Goal: Information Seeking & Learning: Learn about a topic

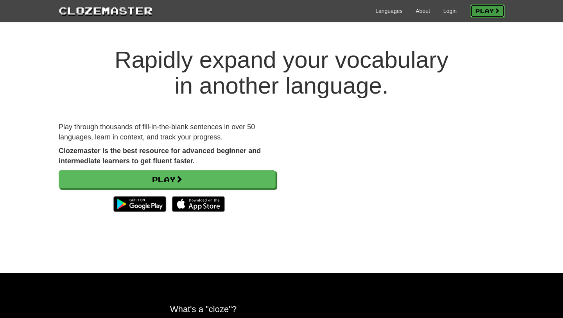
click at [500, 13] on link "Play" at bounding box center [487, 10] width 34 height 13
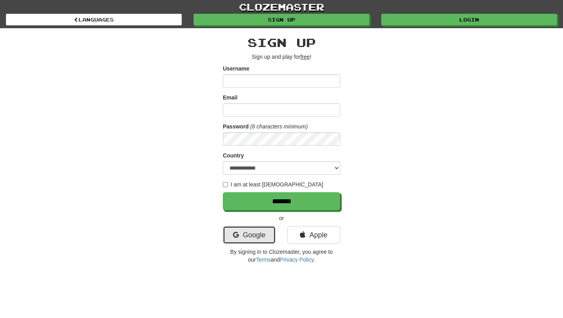
click at [253, 231] on link "Google" at bounding box center [249, 235] width 53 height 18
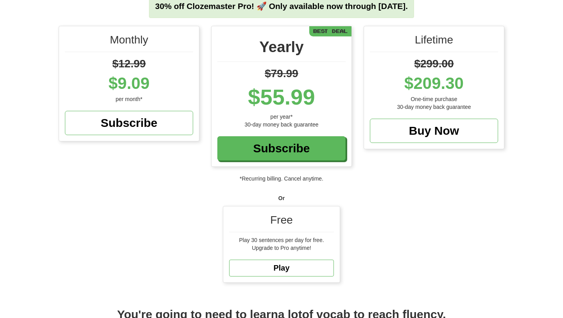
scroll to position [80, 0]
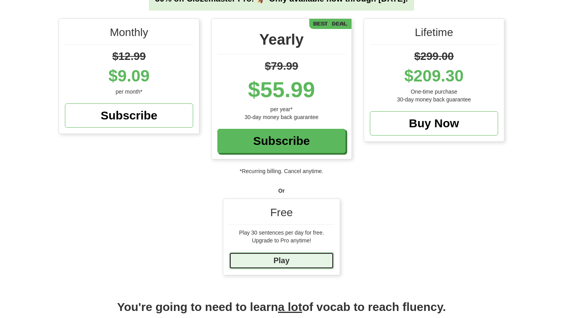
click at [292, 257] on link "Play" at bounding box center [281, 260] width 105 height 17
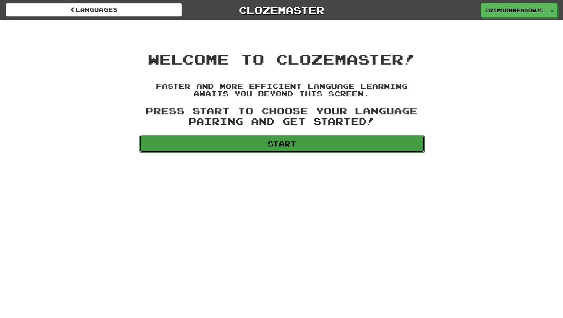
click at [293, 147] on link "Start" at bounding box center [281, 144] width 285 height 18
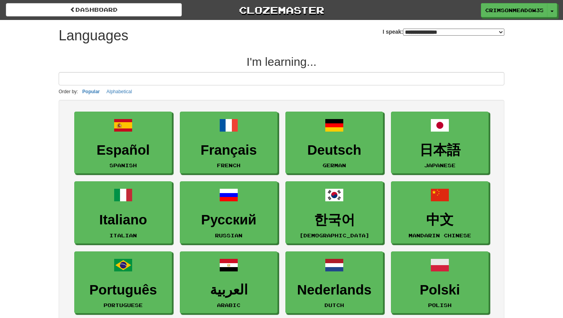
select select "*******"
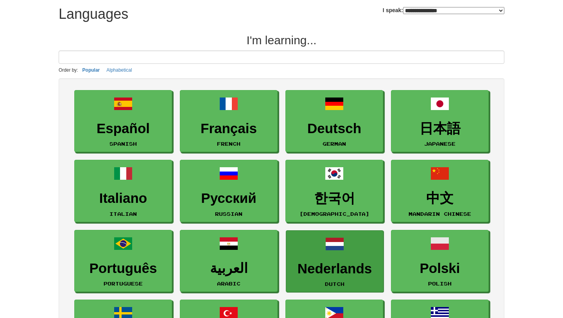
scroll to position [5, 0]
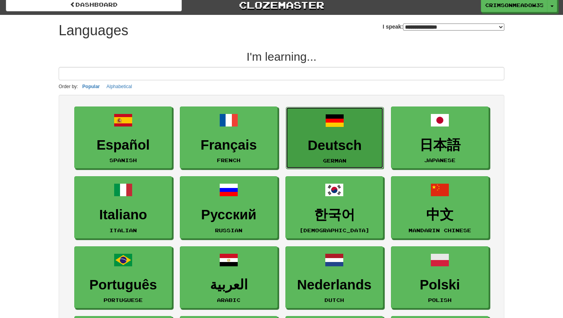
click at [334, 127] on span at bounding box center [334, 120] width 19 height 19
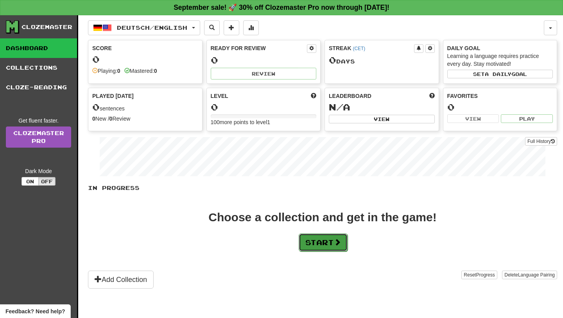
click at [316, 237] on button "Start" at bounding box center [323, 242] width 49 height 18
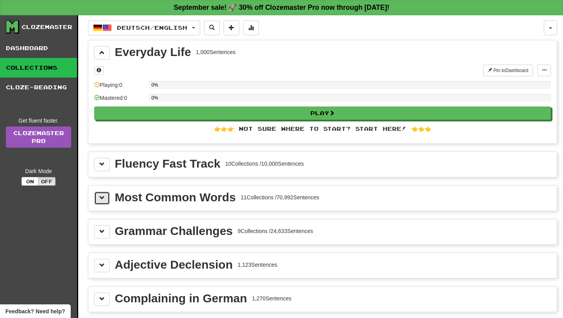
click at [104, 200] on span at bounding box center [101, 197] width 5 height 5
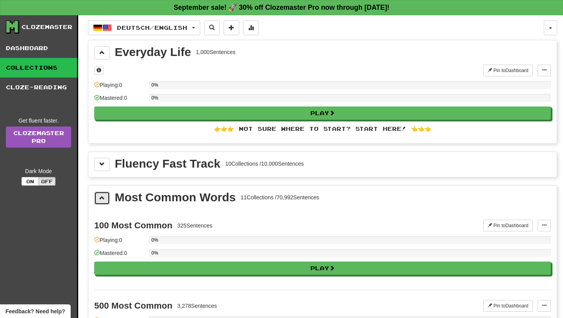
click at [107, 197] on button at bounding box center [102, 197] width 16 height 13
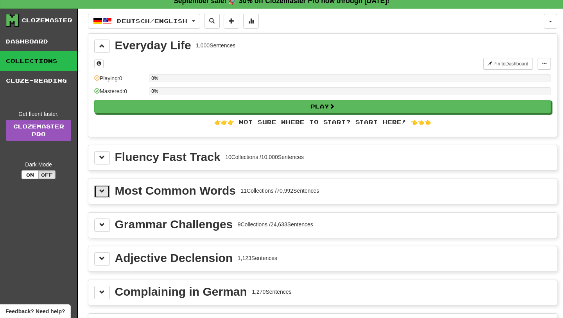
scroll to position [13, 0]
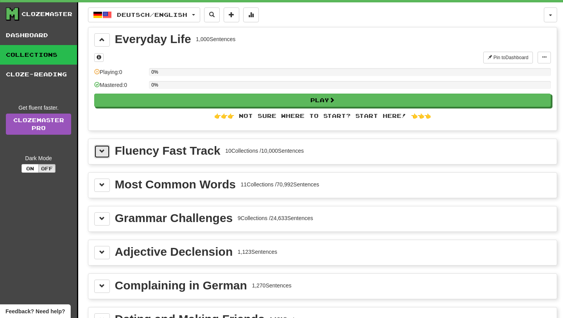
click at [102, 146] on button at bounding box center [102, 151] width 16 height 13
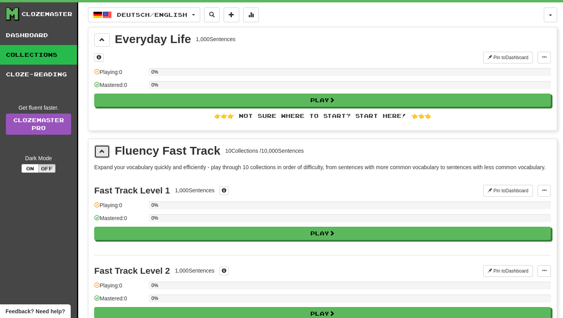
click at [102, 146] on button at bounding box center [102, 151] width 16 height 13
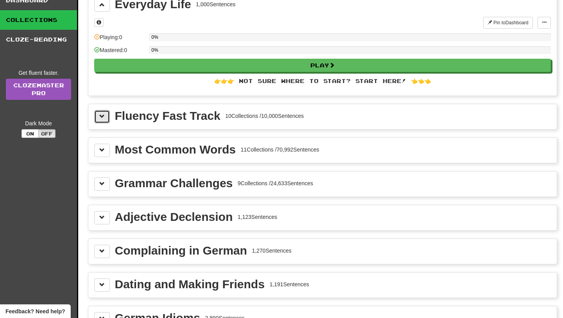
scroll to position [50, 0]
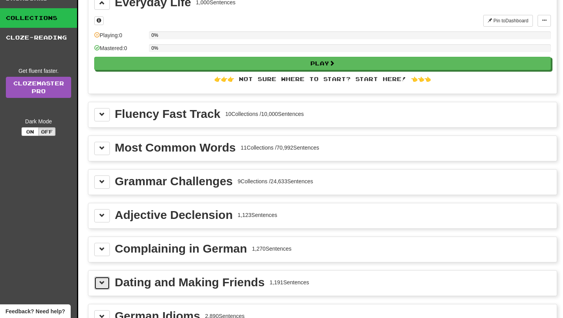
click at [97, 281] on button at bounding box center [102, 282] width 16 height 13
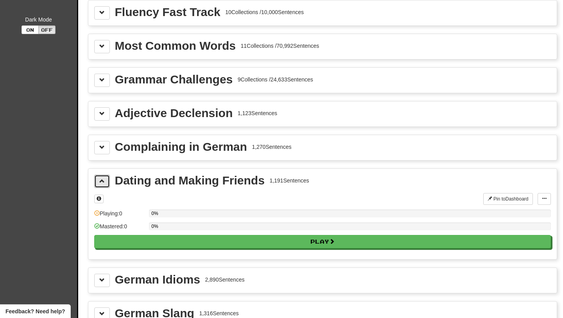
scroll to position [155, 0]
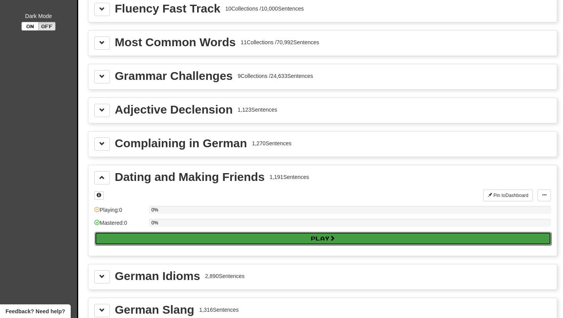
click at [229, 237] on button "Play" at bounding box center [323, 237] width 457 height 13
select select "**"
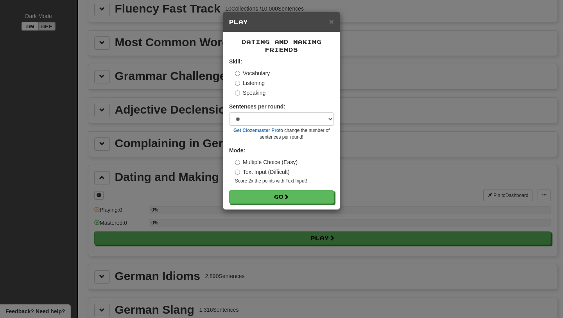
click at [241, 170] on label "Text Input (Difficult)" at bounding box center [262, 172] width 55 height 8
click at [269, 195] on button "Go" at bounding box center [282, 196] width 105 height 13
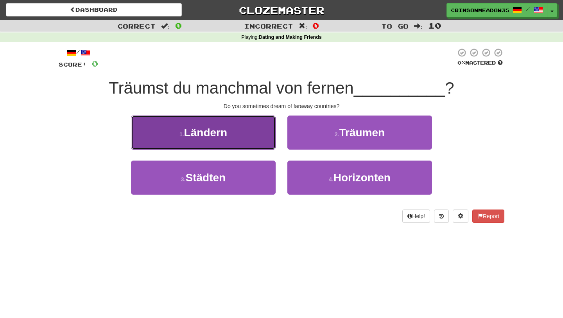
click at [234, 133] on button "1 . Ländern" at bounding box center [203, 132] width 145 height 34
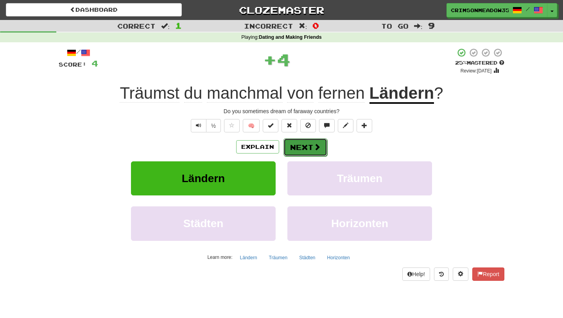
click at [311, 147] on button "Next" at bounding box center [305, 147] width 44 height 18
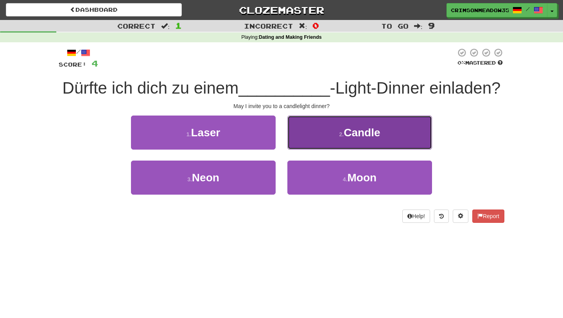
click at [350, 136] on span "Candle" at bounding box center [362, 132] width 36 height 12
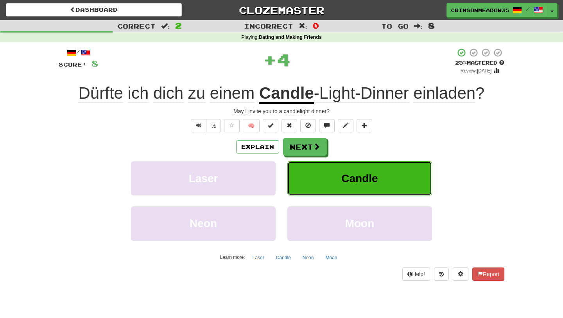
click at [354, 183] on span "Candle" at bounding box center [359, 178] width 36 height 12
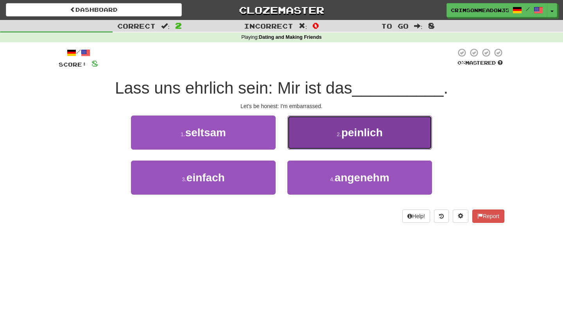
click at [353, 134] on span "peinlich" at bounding box center [361, 132] width 41 height 12
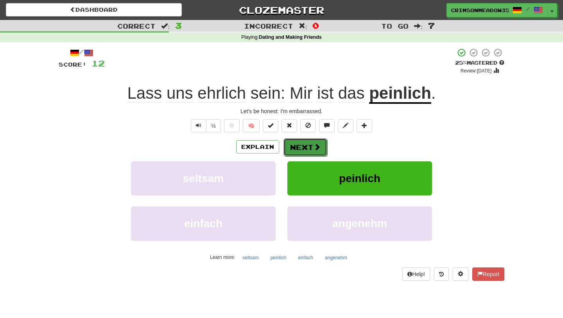
click at [310, 145] on button "Next" at bounding box center [305, 147] width 44 height 18
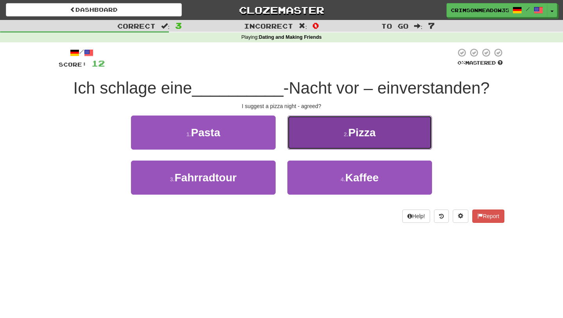
click at [375, 144] on button "2 . Pizza" at bounding box center [359, 132] width 145 height 34
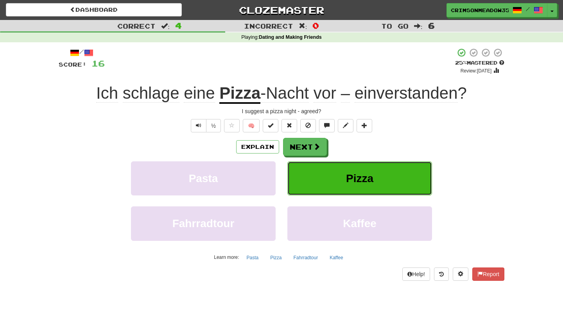
click at [386, 184] on button "Pizza" at bounding box center [359, 178] width 145 height 34
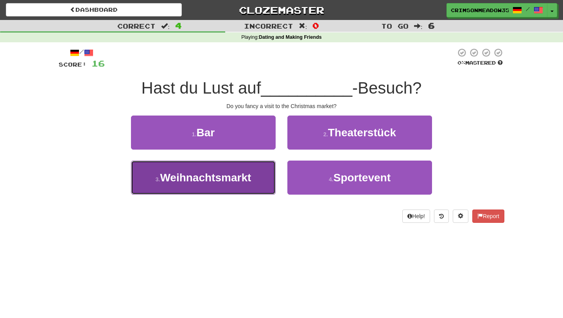
click at [225, 183] on span "Weihnachtsmarkt" at bounding box center [205, 177] width 91 height 12
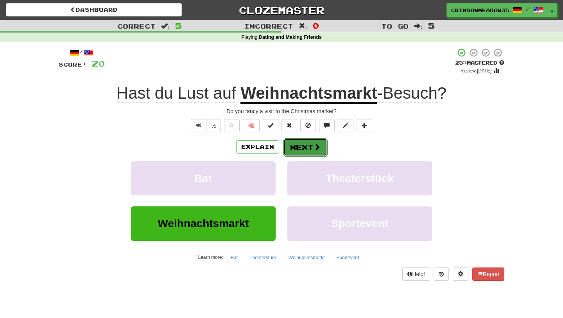
click at [313, 151] on button "Next" at bounding box center [305, 147] width 44 height 18
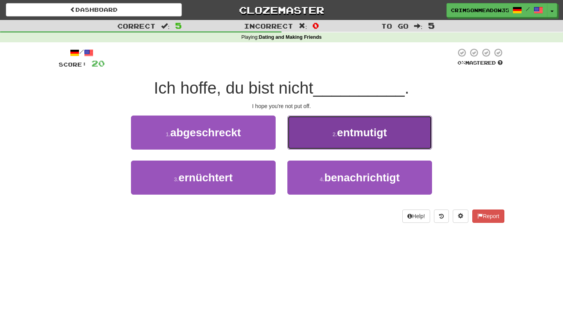
click at [338, 135] on span "entmutigt" at bounding box center [362, 132] width 50 height 12
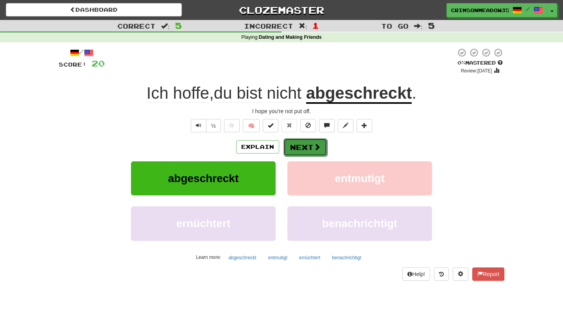
click at [306, 141] on button "Next" at bounding box center [305, 147] width 44 height 18
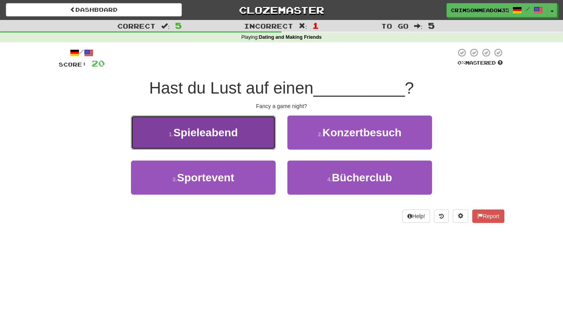
click at [230, 131] on span "Spieleabend" at bounding box center [205, 132] width 65 height 12
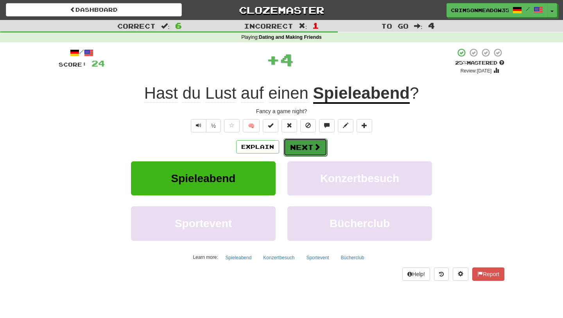
click at [318, 145] on span at bounding box center [317, 146] width 7 height 7
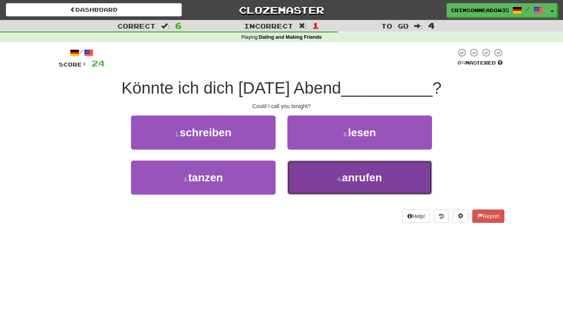
click at [355, 171] on span "anrufen" at bounding box center [362, 177] width 40 height 12
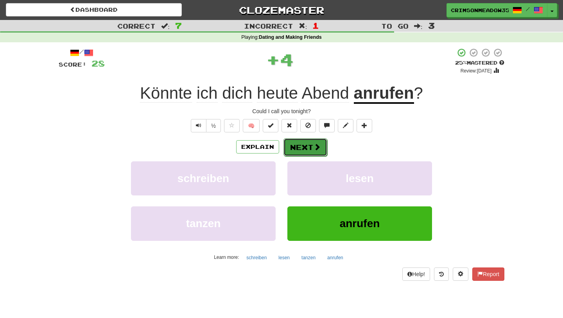
click at [315, 149] on span at bounding box center [317, 146] width 7 height 7
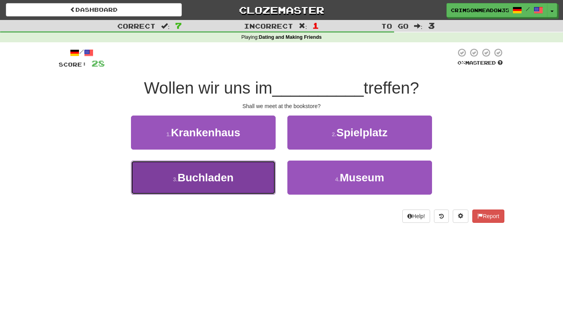
click at [224, 183] on span "Buchladen" at bounding box center [206, 177] width 56 height 12
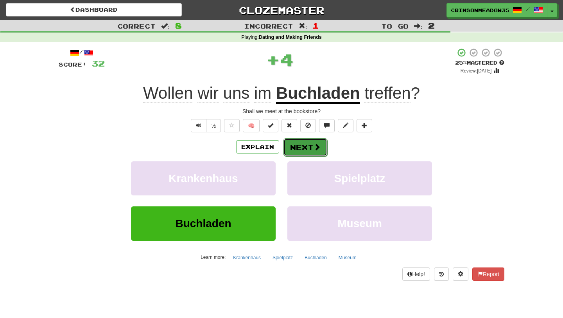
click at [314, 144] on span at bounding box center [317, 146] width 7 height 7
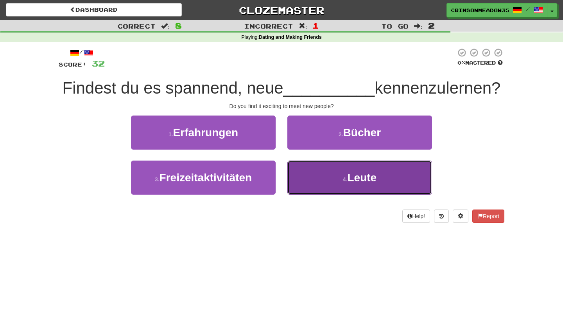
click at [378, 186] on button "4 . Leute" at bounding box center [359, 177] width 145 height 34
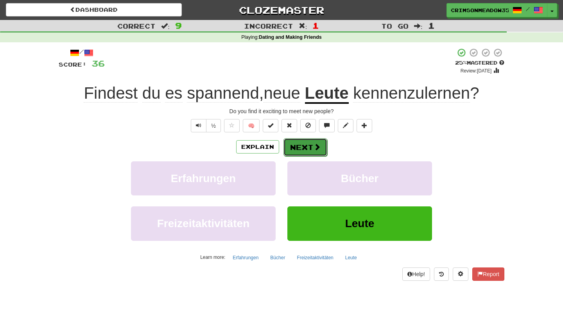
click at [308, 147] on button "Next" at bounding box center [305, 147] width 44 height 18
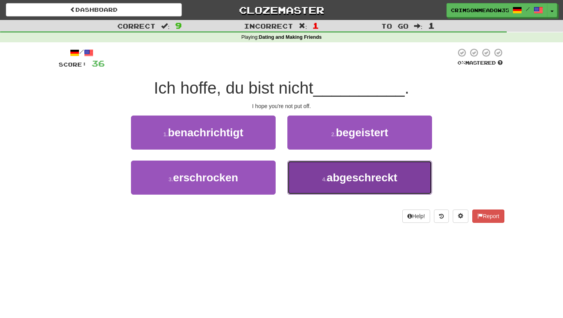
click at [355, 171] on span "abgeschreckt" at bounding box center [362, 177] width 71 height 12
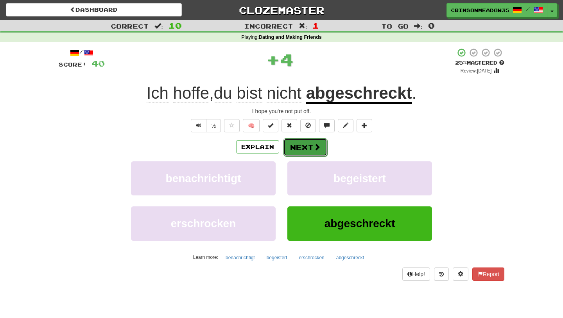
click at [315, 146] on span at bounding box center [317, 146] width 7 height 7
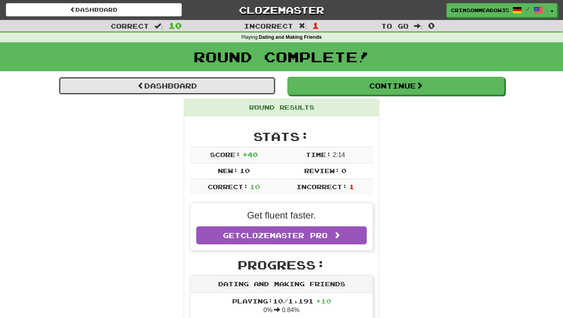
click at [198, 91] on link "Dashboard" at bounding box center [167, 86] width 217 height 18
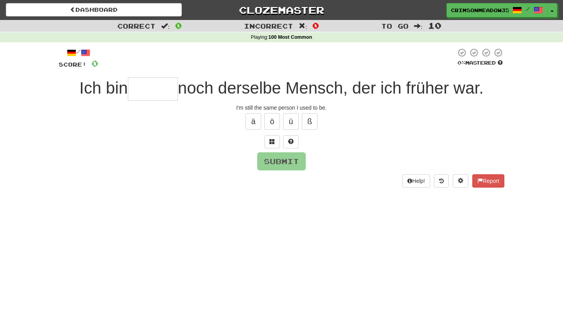
click at [156, 95] on input "text" at bounding box center [153, 88] width 50 height 23
click at [290, 159] on button "Submit" at bounding box center [282, 161] width 48 height 18
type input "*****"
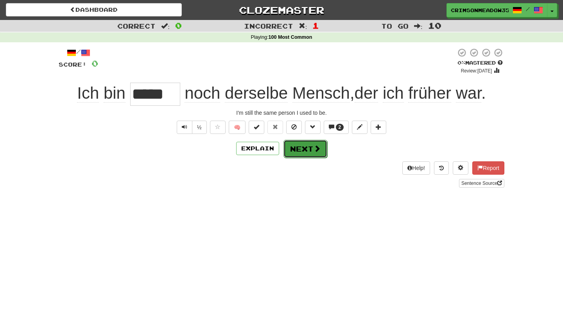
click at [309, 145] on button "Next" at bounding box center [305, 149] width 44 height 18
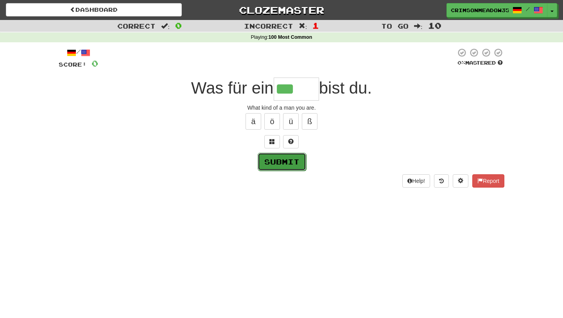
click at [290, 164] on button "Submit" at bounding box center [282, 161] width 48 height 18
click at [306, 87] on input "***" at bounding box center [296, 88] width 45 height 23
click at [283, 162] on button "Submit" at bounding box center [282, 161] width 48 height 18
type input "****"
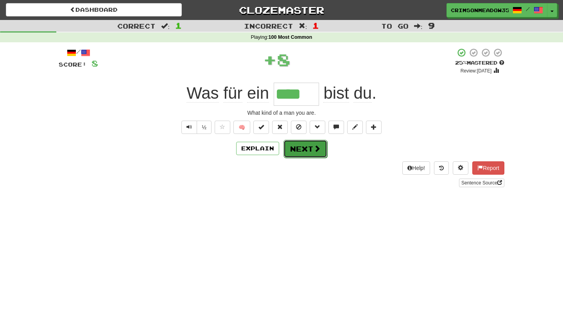
click at [312, 153] on button "Next" at bounding box center [305, 149] width 44 height 18
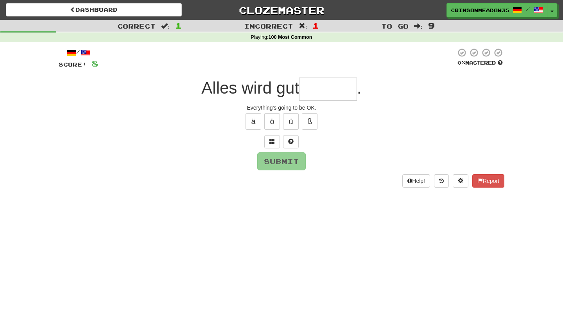
click at [323, 90] on input "text" at bounding box center [328, 88] width 58 height 23
type input "*"
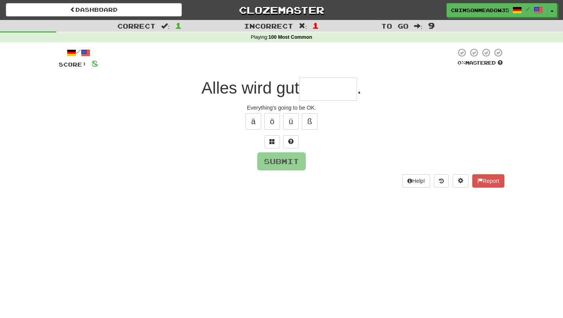
type input "*"
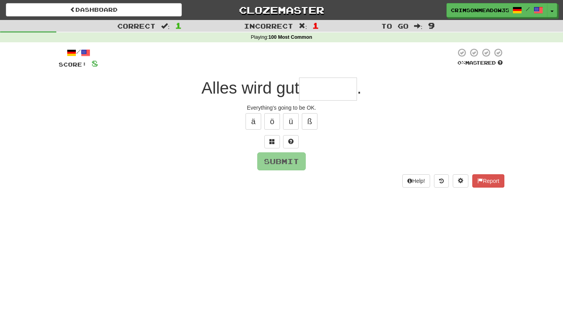
type input "*"
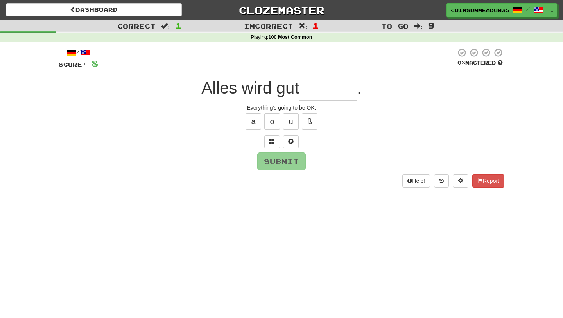
type input "*"
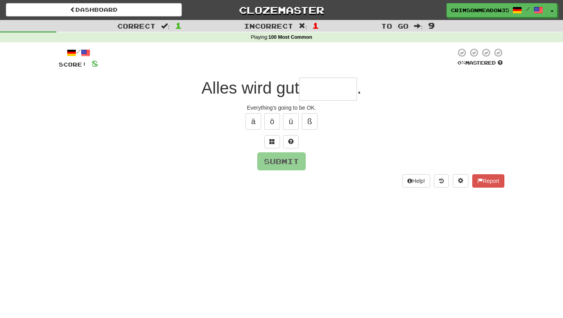
type input "*"
type input "******"
click at [277, 164] on button "Submit" at bounding box center [282, 161] width 48 height 18
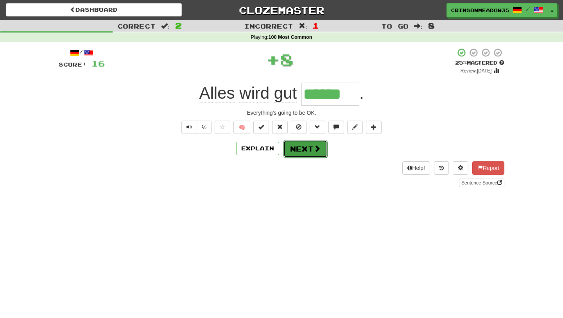
click at [309, 152] on button "Next" at bounding box center [305, 149] width 44 height 18
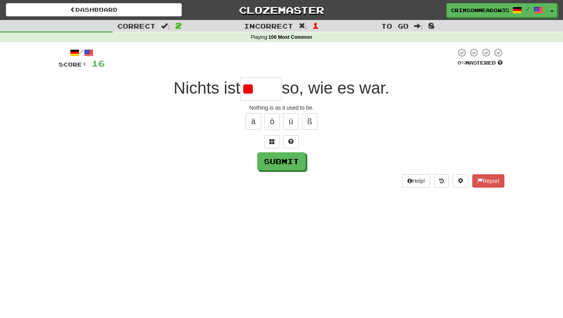
type input "*"
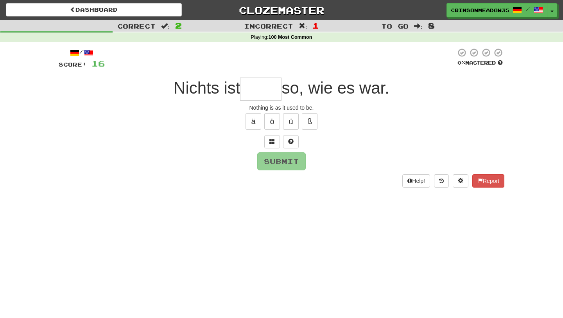
type input "*"
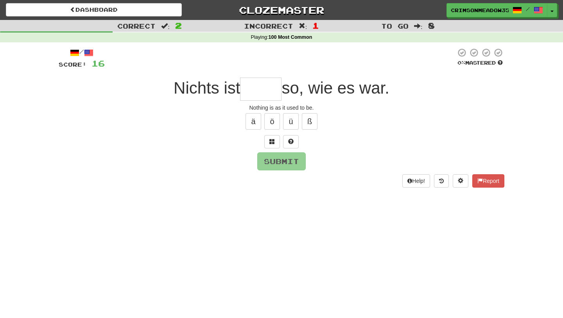
type input "*"
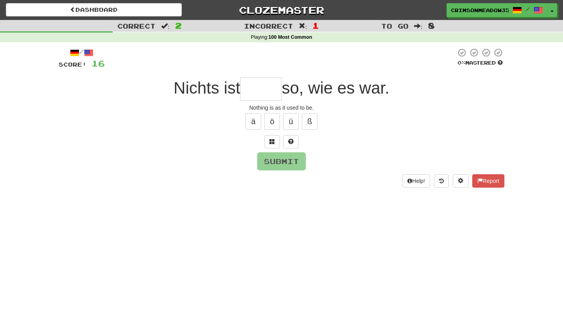
type input "*"
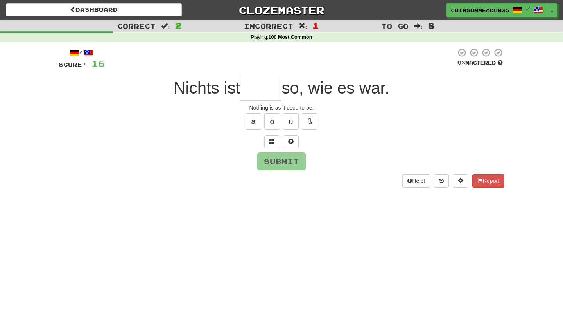
type input "*"
click at [279, 163] on button "Submit" at bounding box center [282, 161] width 48 height 18
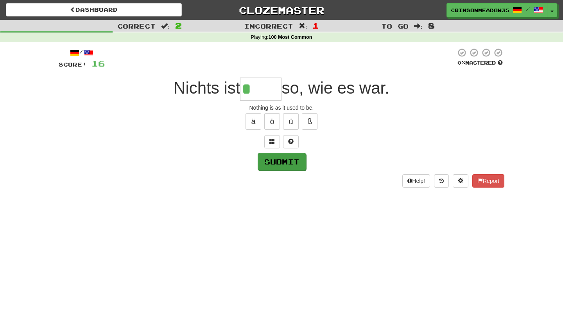
type input "****"
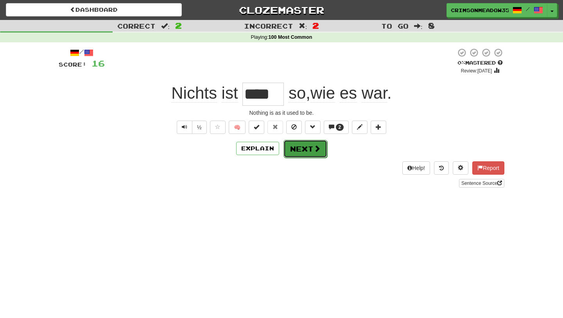
click at [309, 152] on button "Next" at bounding box center [305, 149] width 44 height 18
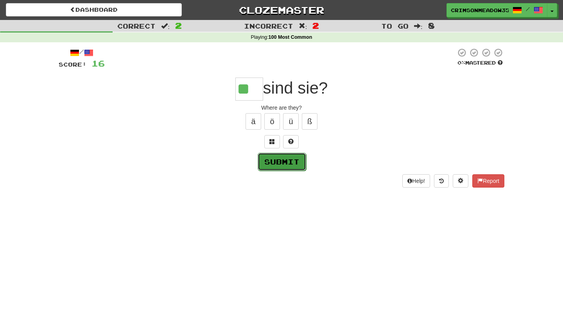
click at [288, 157] on button "Submit" at bounding box center [282, 161] width 48 height 18
type input "**"
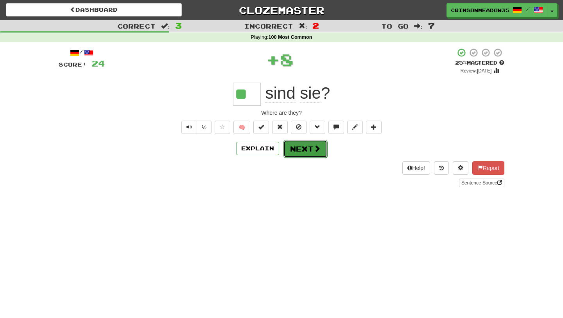
click at [309, 151] on button "Next" at bounding box center [305, 149] width 44 height 18
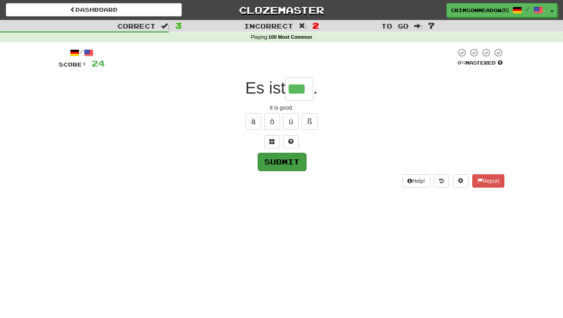
type input "***"
click at [283, 162] on button "Submit" at bounding box center [282, 161] width 48 height 18
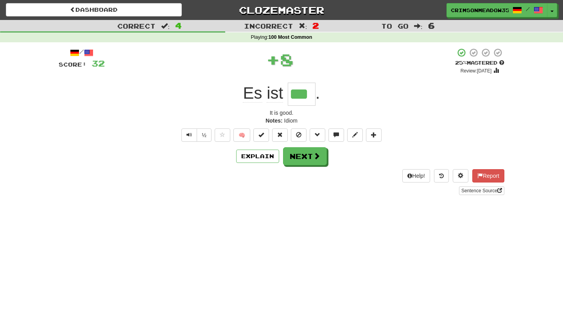
click at [312, 166] on div "/ Score: 32 + 8 25 % Mastered Review: 2025-09-17 Es ist *** . It is good. Notes…" at bounding box center [282, 121] width 446 height 147
click at [316, 159] on span at bounding box center [317, 155] width 7 height 7
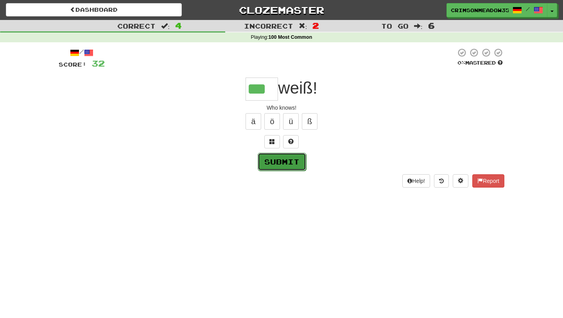
click at [287, 161] on button "Submit" at bounding box center [282, 161] width 48 height 18
type input "***"
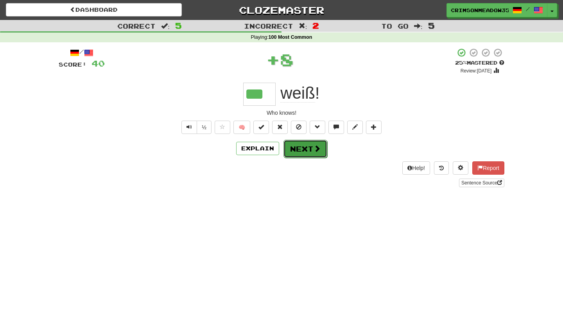
click at [309, 144] on button "Next" at bounding box center [305, 149] width 44 height 18
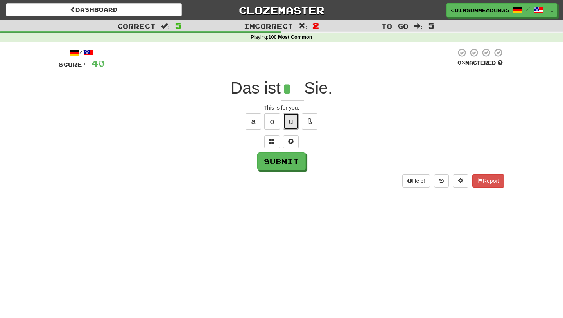
click at [293, 117] on button "ü" at bounding box center [291, 121] width 16 height 16
type input "***"
click at [295, 166] on button "Submit" at bounding box center [282, 161] width 48 height 18
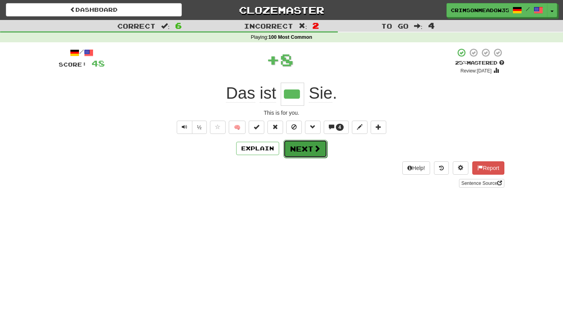
click at [305, 154] on button "Next" at bounding box center [305, 149] width 44 height 18
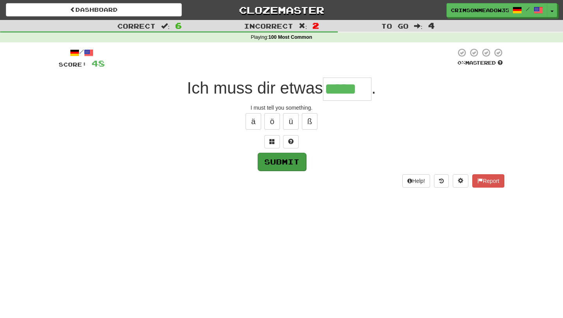
type input "*****"
click at [281, 163] on button "Submit" at bounding box center [282, 161] width 48 height 18
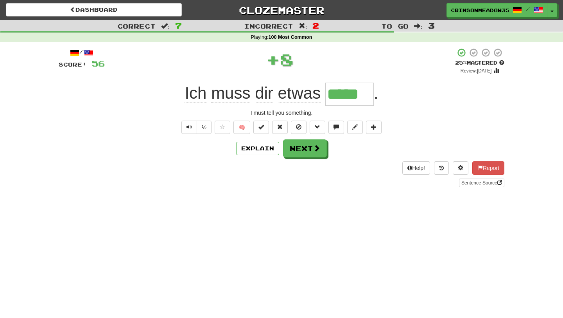
click at [281, 163] on div "Help! Report Sentence Source" at bounding box center [282, 174] width 446 height 26
click at [300, 155] on button "Next" at bounding box center [305, 149] width 44 height 18
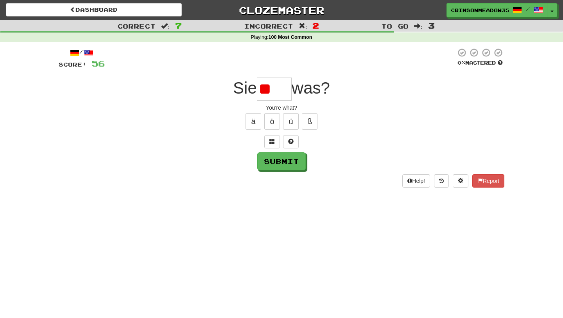
type input "*"
type input "****"
click at [285, 163] on button "Submit" at bounding box center [282, 161] width 48 height 18
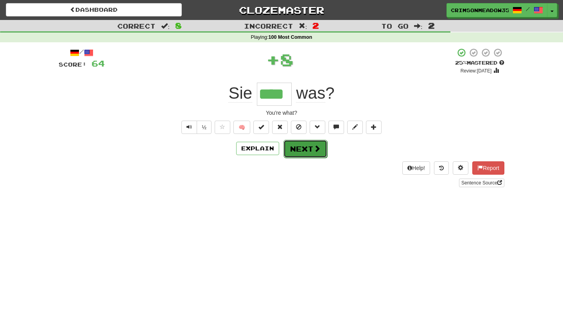
click at [302, 151] on button "Next" at bounding box center [305, 149] width 44 height 18
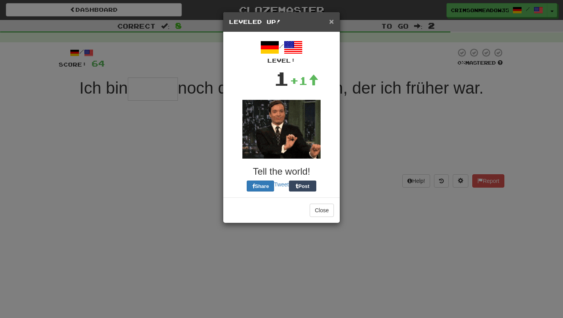
click at [332, 20] on span "×" at bounding box center [331, 21] width 5 height 9
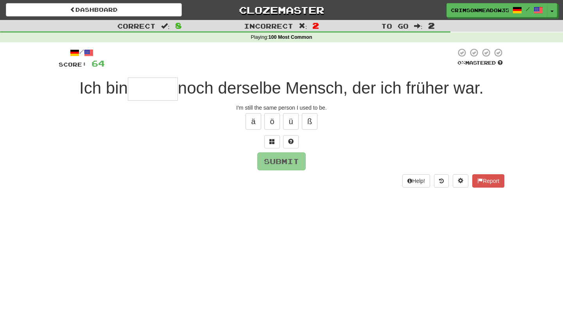
click at [139, 88] on input "text" at bounding box center [153, 88] width 50 height 23
type input "*****"
click at [297, 156] on button "Submit" at bounding box center [282, 161] width 48 height 18
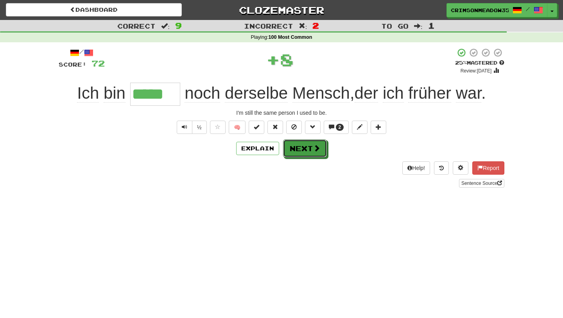
click at [297, 156] on button "Next" at bounding box center [305, 148] width 44 height 18
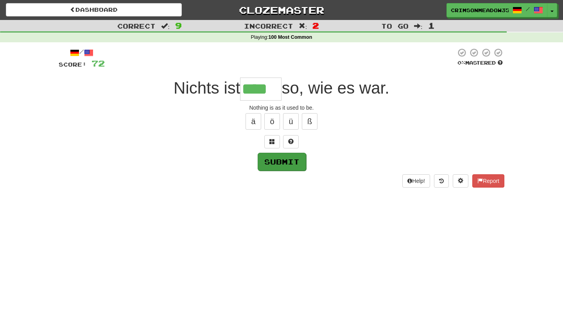
type input "****"
click at [284, 165] on button "Submit" at bounding box center [282, 161] width 48 height 18
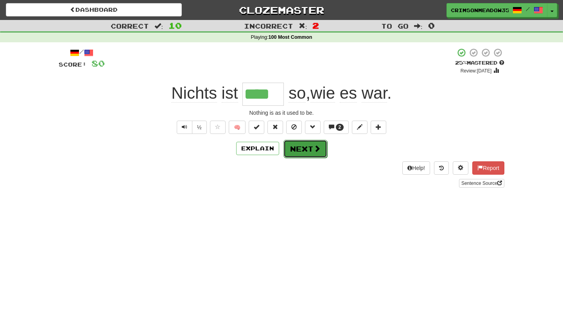
click at [318, 142] on button "Next" at bounding box center [305, 149] width 44 height 18
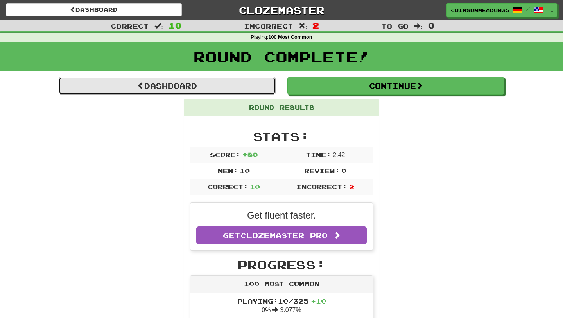
click at [171, 90] on link "Dashboard" at bounding box center [167, 86] width 217 height 18
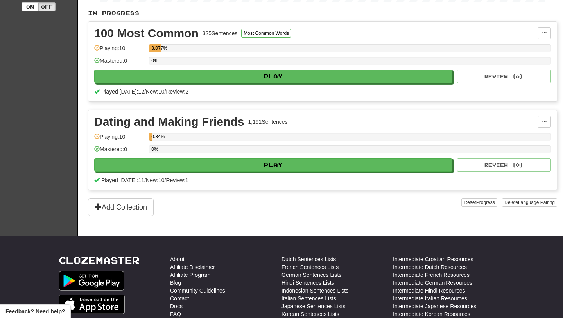
scroll to position [177, 0]
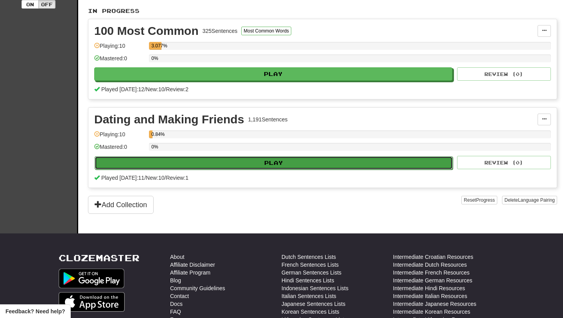
click at [319, 166] on button "Play" at bounding box center [274, 162] width 358 height 13
select select "**"
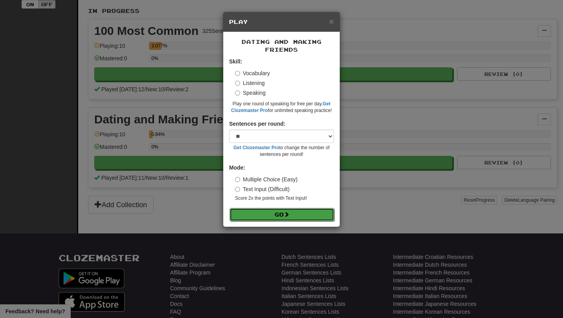
click at [299, 216] on button "Go" at bounding box center [282, 214] width 105 height 13
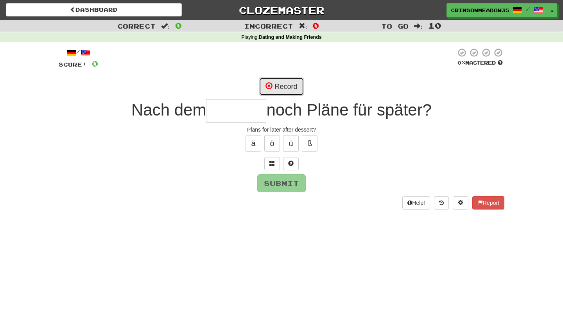
click at [285, 89] on button "Record" at bounding box center [281, 86] width 45 height 18
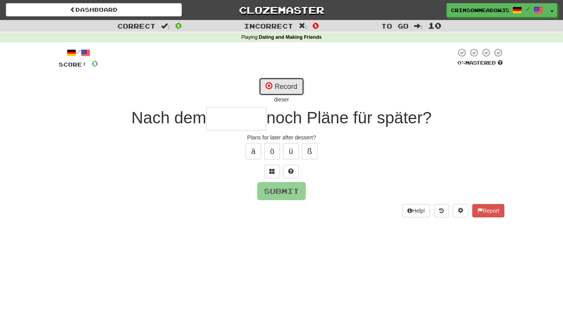
click at [284, 88] on button "Record" at bounding box center [281, 86] width 45 height 18
click at [278, 88] on button "Record" at bounding box center [281, 86] width 45 height 18
click at [223, 153] on div "ä ö ü ß" at bounding box center [282, 151] width 446 height 20
click at [232, 125] on input "text" at bounding box center [236, 118] width 60 height 23
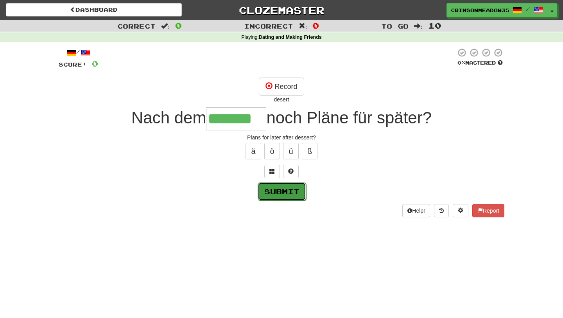
click at [300, 190] on button "Submit" at bounding box center [282, 191] width 48 height 18
type input "*******"
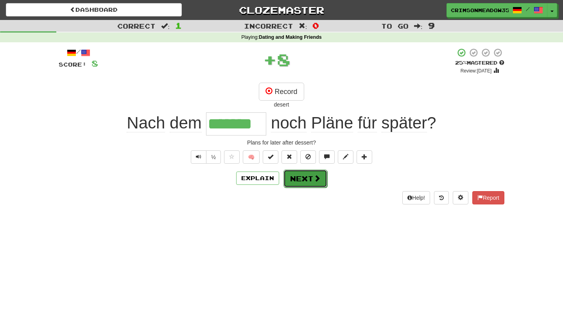
click at [305, 175] on button "Next" at bounding box center [305, 178] width 44 height 18
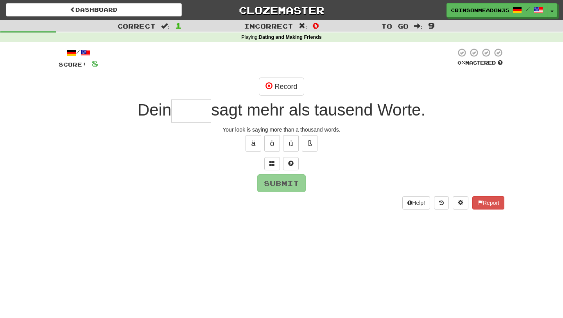
click at [190, 127] on div "Your look is saying more than a thousand words." at bounding box center [282, 130] width 446 height 8
click at [282, 79] on button "Record" at bounding box center [281, 86] width 45 height 18
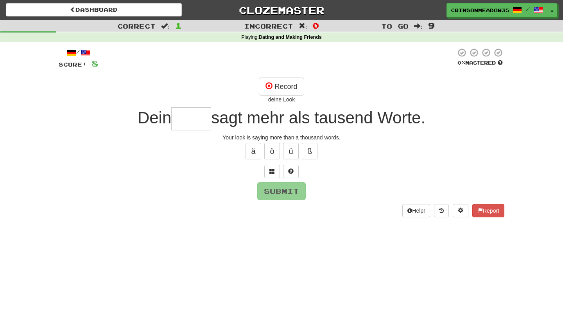
click at [280, 99] on div "deine Look" at bounding box center [282, 99] width 446 height 8
click at [282, 100] on div "deine Look" at bounding box center [282, 99] width 446 height 8
click at [186, 114] on input "text" at bounding box center [191, 118] width 40 height 23
type input "*"
click at [271, 189] on button "Submit" at bounding box center [282, 191] width 48 height 18
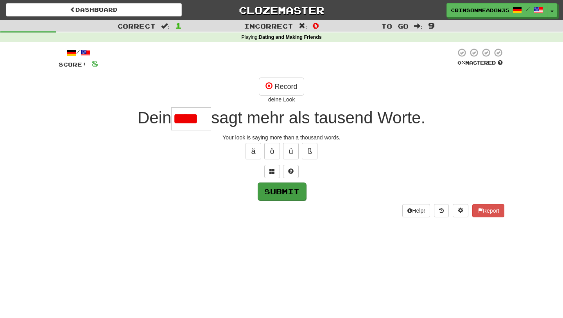
type input "*****"
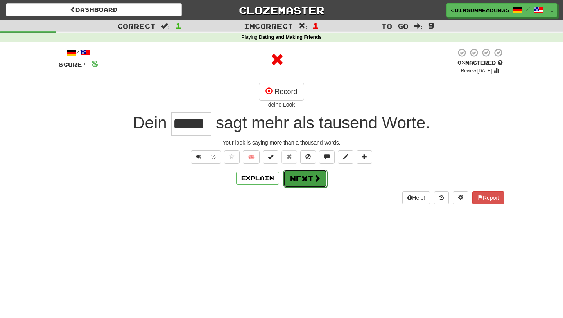
click at [309, 178] on button "Next" at bounding box center [305, 178] width 44 height 18
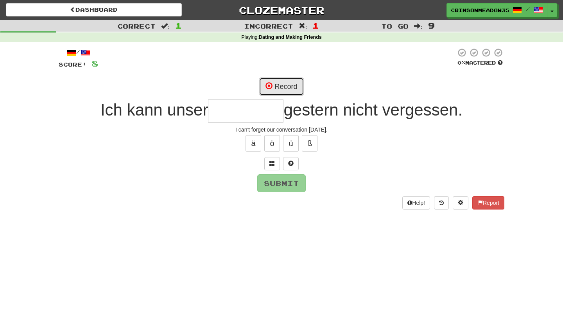
click at [268, 84] on span at bounding box center [269, 85] width 7 height 7
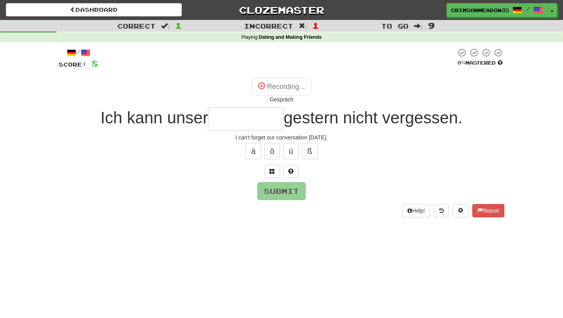
type input "********"
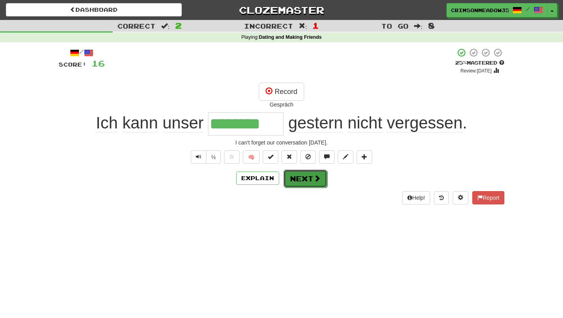
click at [305, 180] on button "Next" at bounding box center [305, 178] width 44 height 18
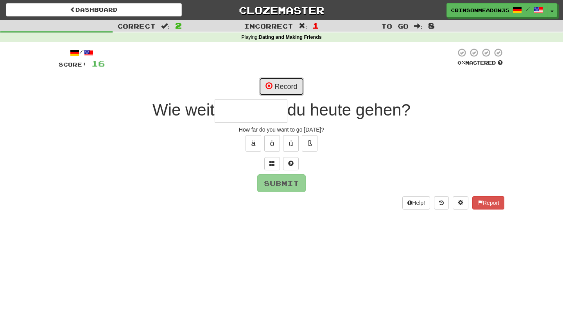
click at [291, 86] on button "Record" at bounding box center [281, 86] width 45 height 18
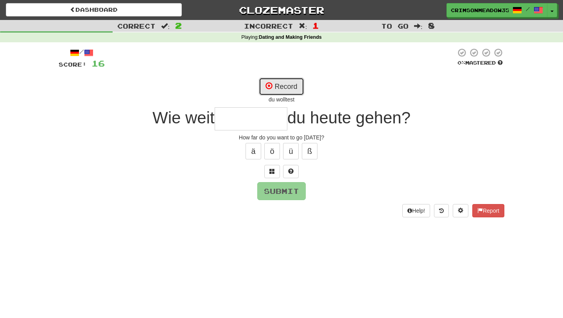
click at [287, 84] on button "Record" at bounding box center [281, 86] width 45 height 18
click at [273, 83] on button "Record" at bounding box center [281, 86] width 45 height 18
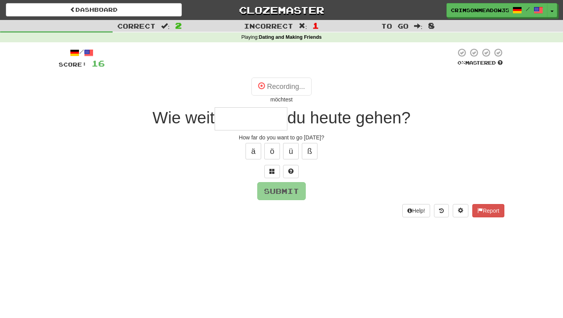
type input "********"
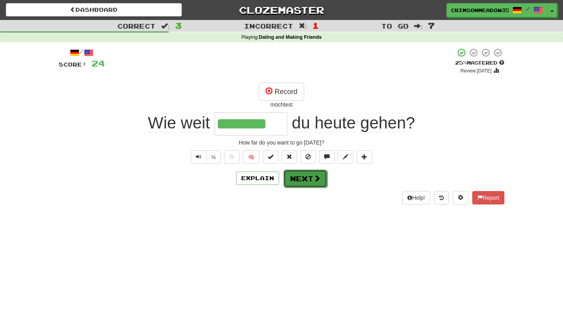
click at [301, 182] on button "Next" at bounding box center [305, 178] width 44 height 18
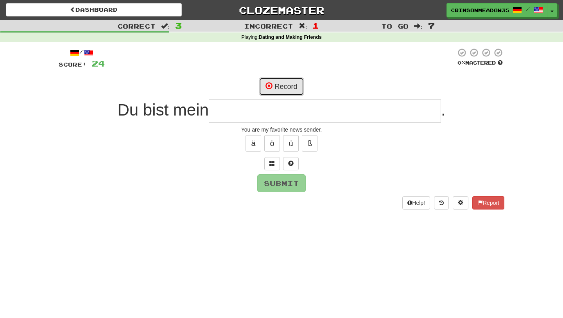
click at [280, 88] on button "Record" at bounding box center [281, 86] width 45 height 18
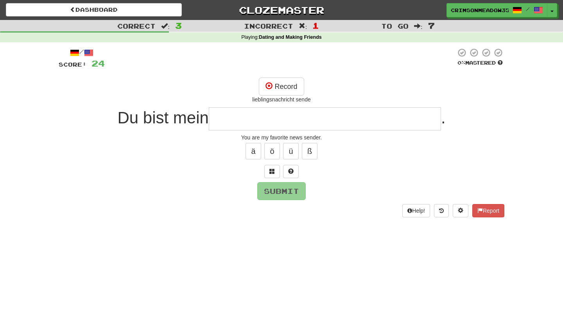
click at [247, 123] on input "text" at bounding box center [325, 118] width 232 height 23
click at [286, 88] on button "Record" at bounding box center [281, 86] width 45 height 18
click at [280, 83] on button "Record" at bounding box center [281, 86] width 45 height 18
click at [280, 118] on input "text" at bounding box center [325, 118] width 232 height 23
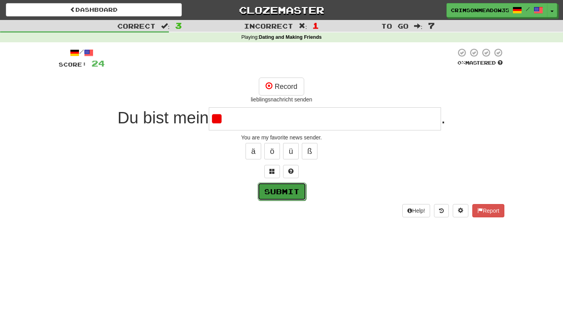
click at [280, 196] on button "Submit" at bounding box center [282, 191] width 48 height 18
type input "**********"
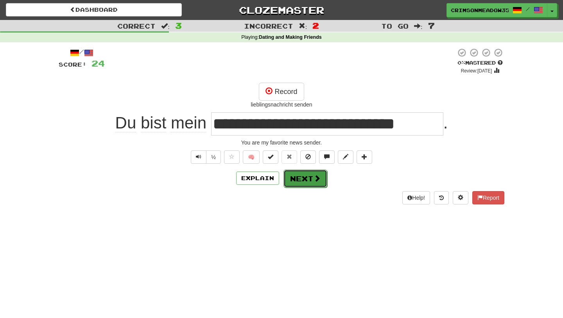
click at [309, 180] on button "Next" at bounding box center [305, 178] width 44 height 18
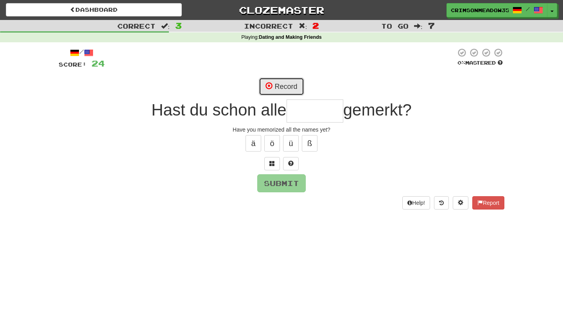
click at [285, 88] on button "Record" at bounding box center [281, 86] width 45 height 18
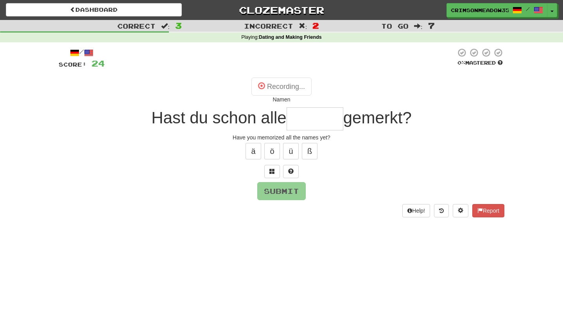
type input "*****"
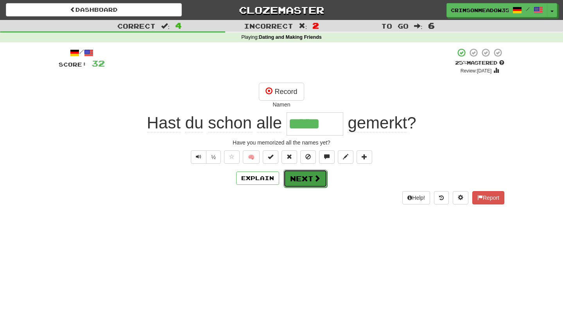
click at [307, 178] on button "Next" at bounding box center [305, 178] width 44 height 18
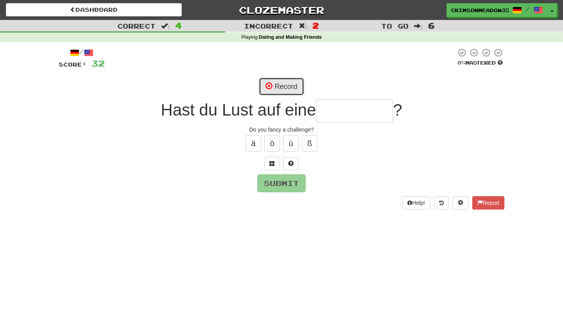
click at [289, 88] on button "Record" at bounding box center [281, 86] width 45 height 18
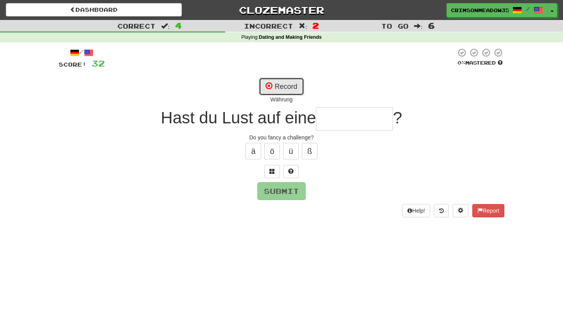
click at [289, 88] on button "Record" at bounding box center [281, 86] width 45 height 18
click at [285, 85] on button "Record" at bounding box center [281, 86] width 45 height 18
click at [284, 85] on button "Record" at bounding box center [281, 86] width 45 height 18
click at [342, 108] on input "text" at bounding box center [354, 118] width 77 height 23
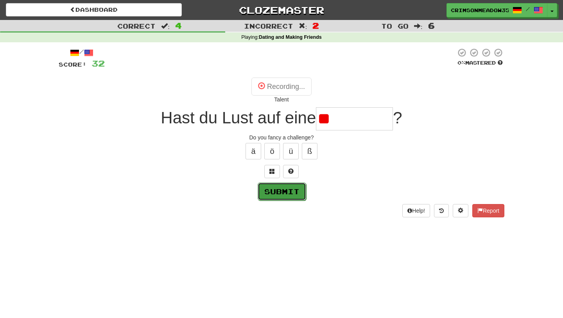
click at [294, 186] on button "Submit" at bounding box center [282, 191] width 48 height 18
type input "*********"
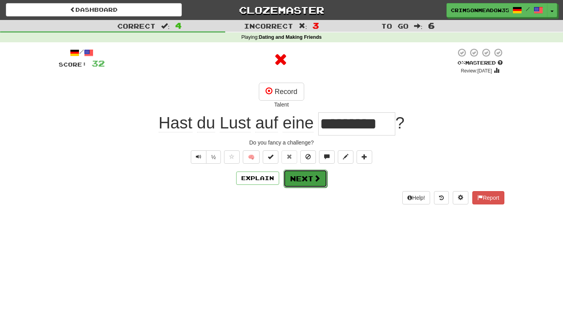
click at [310, 172] on button "Next" at bounding box center [305, 178] width 44 height 18
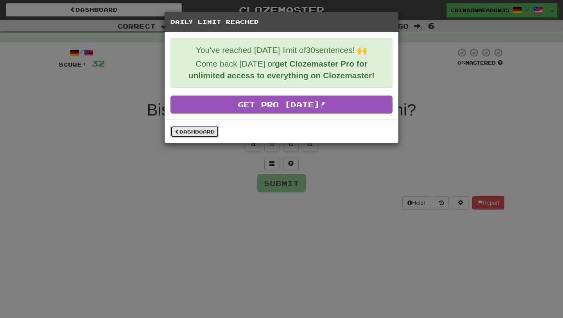
click at [188, 130] on link "Dashboard" at bounding box center [194, 132] width 48 height 12
